Goal: Task Accomplishment & Management: Use online tool/utility

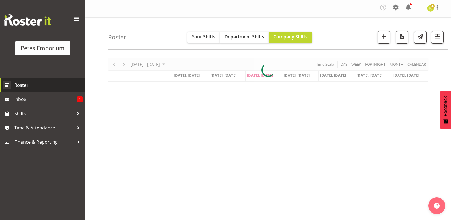
click at [25, 92] on link "Roster" at bounding box center [42, 85] width 85 height 14
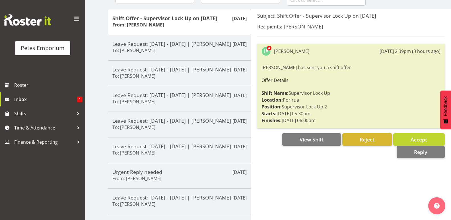
scroll to position [68, 0]
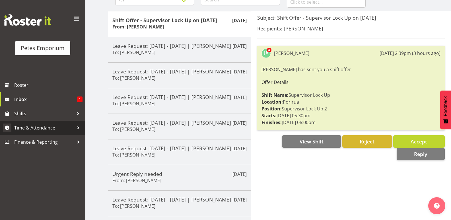
click at [19, 125] on span "Time & Attendance" at bounding box center [44, 127] width 60 height 9
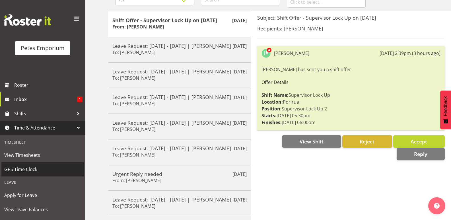
click at [10, 169] on span "GPS Time Clock" at bounding box center [42, 169] width 77 height 9
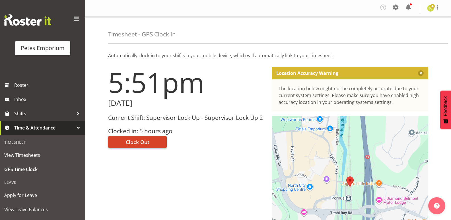
click at [134, 140] on span "Clock Out" at bounding box center [138, 141] width 24 height 7
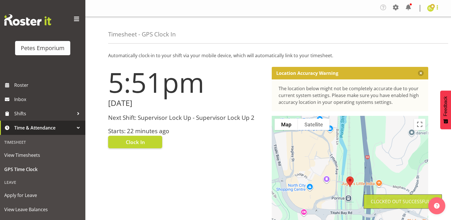
click at [438, 10] on span at bounding box center [436, 7] width 7 height 7
click at [406, 27] on link "Log Out" at bounding box center [413, 31] width 55 height 10
